Goal: Task Accomplishment & Management: Manage account settings

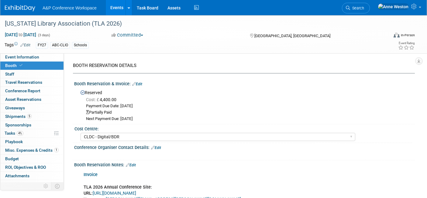
select select "CLDC - Digital/BDR"
click at [364, 6] on span "Search" at bounding box center [357, 8] width 14 height 5
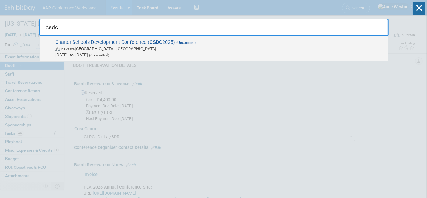
type input "csdc"
click at [81, 41] on span "Charter Schools Development Conference ( CSDC 2025) (Upcoming) In-Person Palm S…" at bounding box center [220, 48] width 332 height 19
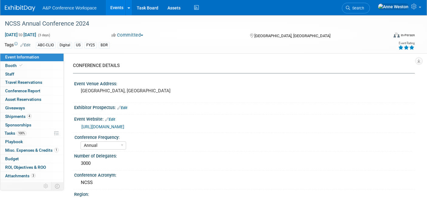
select select "Annual"
select select "Level 1"
select select "In-Person Booth"
select select "[PERSON_NAME]"
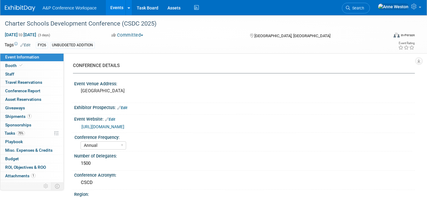
select select "Annual"
select select "Level 2"
select select "In-Person Booth"
select select "Schools"
select select "Bloomsbury Digital Resources"
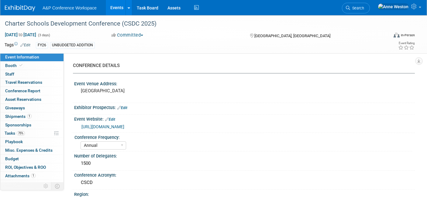
select select "[PERSON_NAME]"
select select "BDR Product Awareness and Trial Generation​"
click at [38, 63] on link "Booth" at bounding box center [31, 65] width 63 height 8
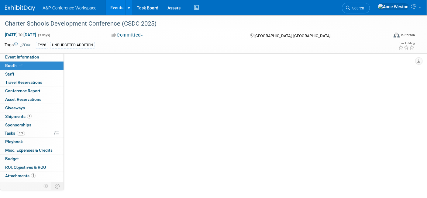
select select "CLDC - Digital/BDR"
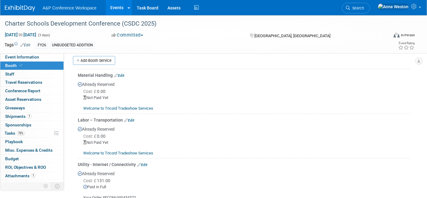
scroll to position [270, 0]
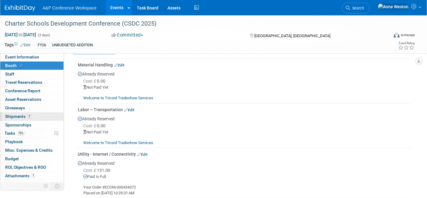
click at [30, 117] on span "1" at bounding box center [29, 116] width 5 height 5
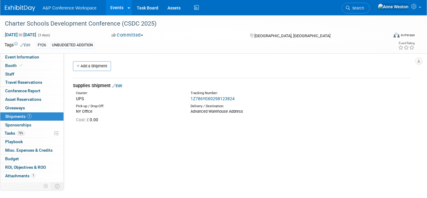
click at [211, 97] on link "1Z786Y0X0298123824" at bounding box center [213, 98] width 44 height 5
click at [117, 85] on link "Edit" at bounding box center [117, 85] width 10 height 5
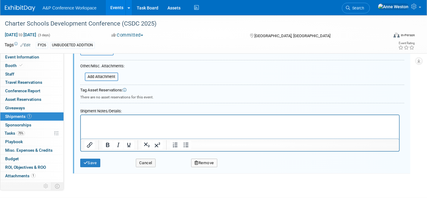
scroll to position [178, 0]
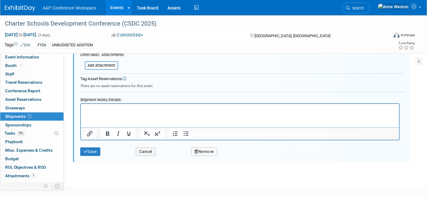
click at [86, 106] on p "Rich Text Area. Press ALT-0 for help." at bounding box center [239, 109] width 311 height 6
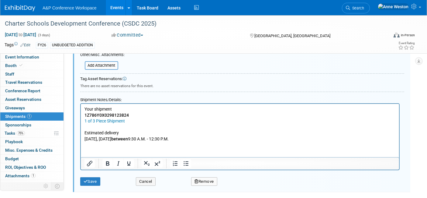
click at [99, 129] on p "Rich Text Area. Press ALT-0 for help." at bounding box center [239, 127] width 311 height 6
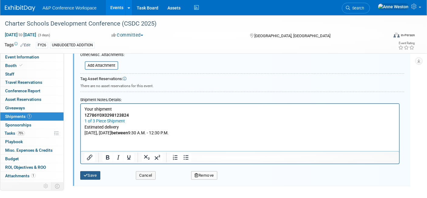
click at [88, 171] on button "Save" at bounding box center [90, 175] width 20 height 9
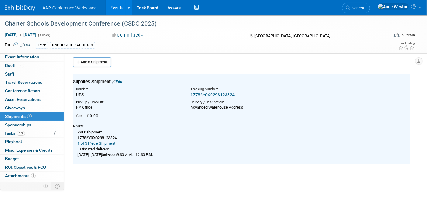
scroll to position [0, 0]
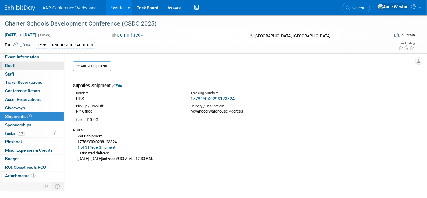
click at [30, 67] on link "Booth" at bounding box center [31, 65] width 63 height 8
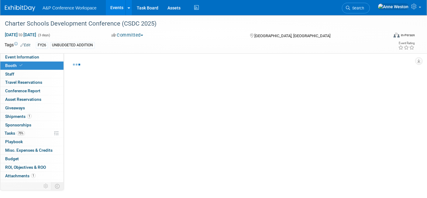
select select "CLDC - Digital/BDR"
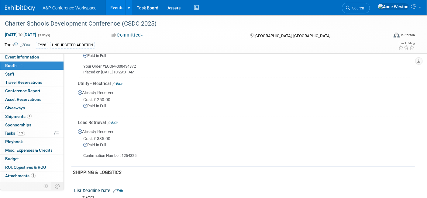
scroll to position [405, 0]
